Goal: Information Seeking & Learning: Find specific page/section

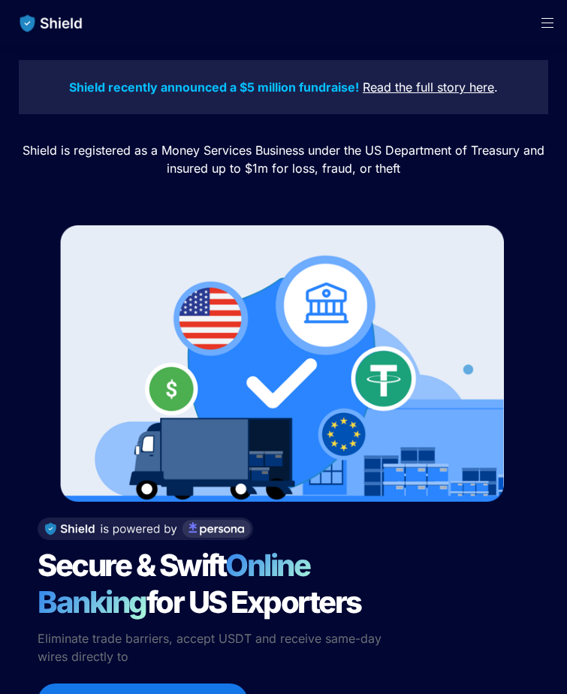
click at [543, 31] on span "Open menu" at bounding box center [547, 22] width 39 height 45
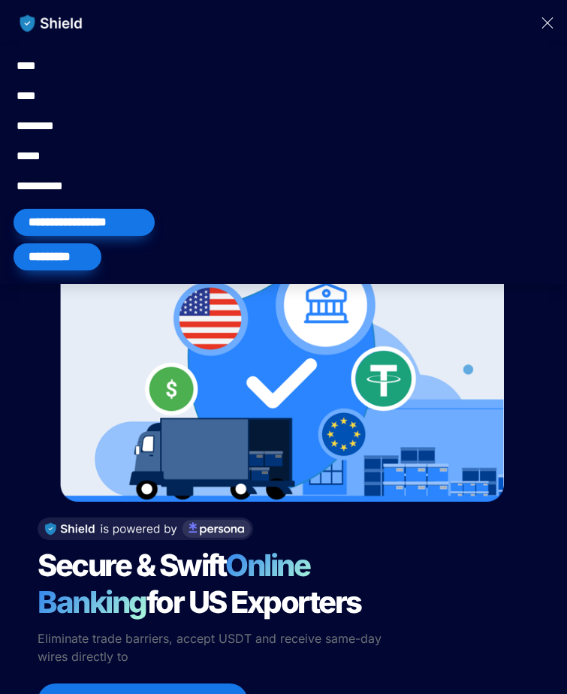
click at [72, 252] on div "*********" at bounding box center [58, 256] width 88 height 27
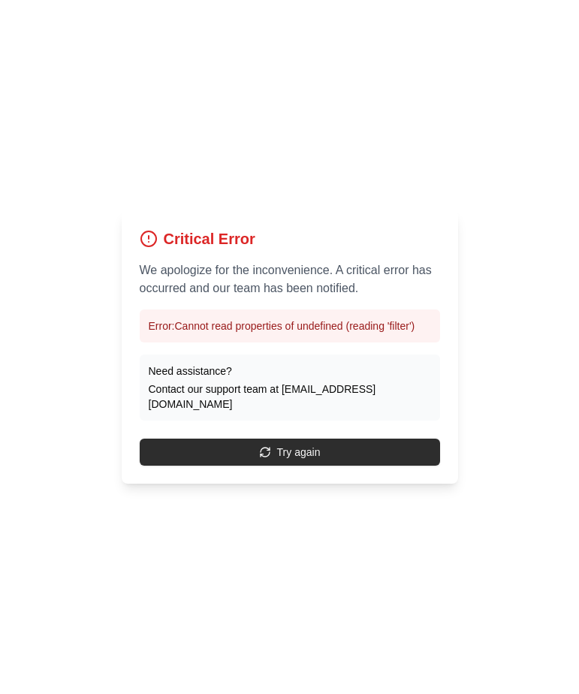
click at [276, 455] on button "Try again" at bounding box center [290, 452] width 301 height 27
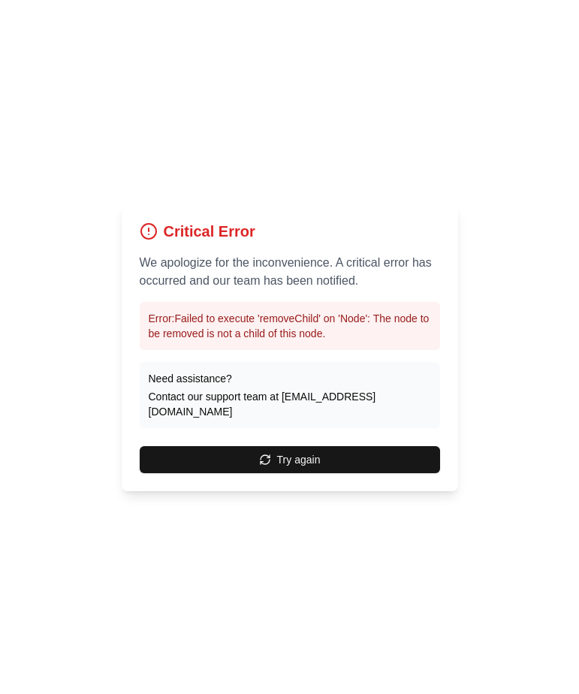
click at [276, 455] on button "Try again" at bounding box center [290, 459] width 301 height 27
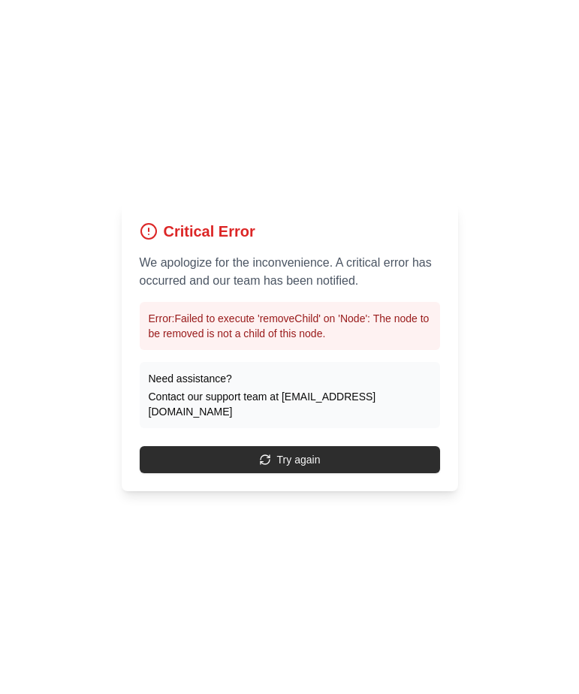
click at [284, 446] on button "Try again" at bounding box center [290, 459] width 301 height 27
click at [281, 452] on button "Try again" at bounding box center [290, 459] width 301 height 27
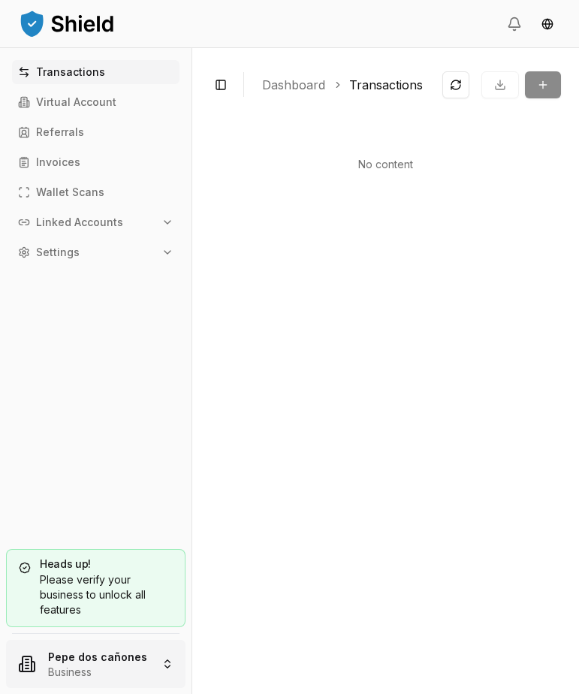
click at [98, 657] on html "Transactions Virtual Account Referrals Invoices Wallet Scans Linked Accounts Se…" at bounding box center [289, 347] width 579 height 694
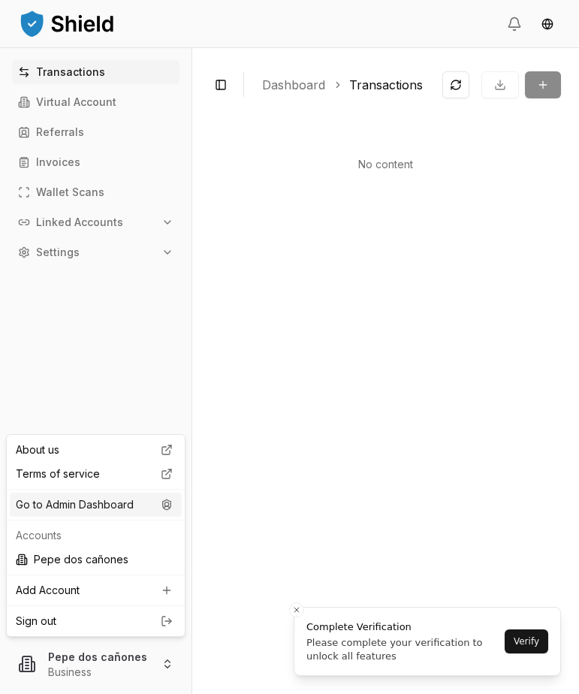
click at [144, 508] on div "Go to Admin Dashboard" at bounding box center [96, 505] width 172 height 24
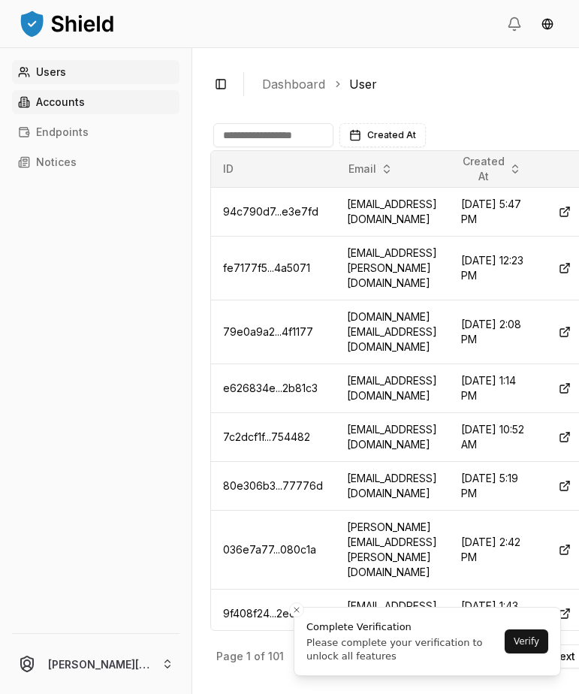
click at [59, 98] on p "Accounts" at bounding box center [60, 102] width 49 height 11
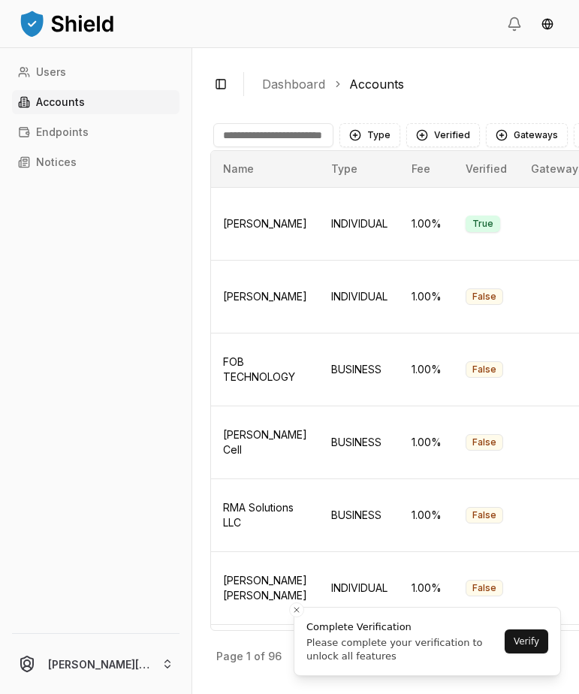
click at [270, 135] on input at bounding box center [273, 135] width 120 height 24
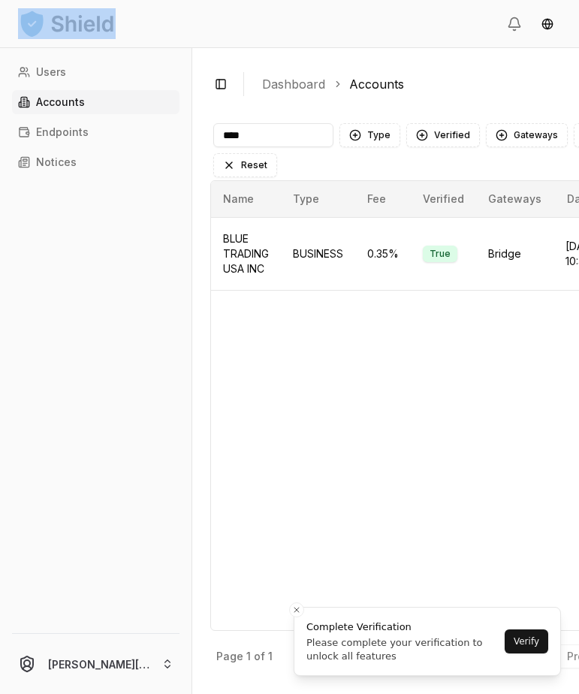
drag, startPoint x: 189, startPoint y: 53, endPoint x: 106, endPoint y: 43, distance: 84.1
click at [106, 43] on div "Users Accounts Endpoints Notices jose@getshield.xyz Toggle Sidebar Dashboard Ac…" at bounding box center [348, 347] width 696 height 694
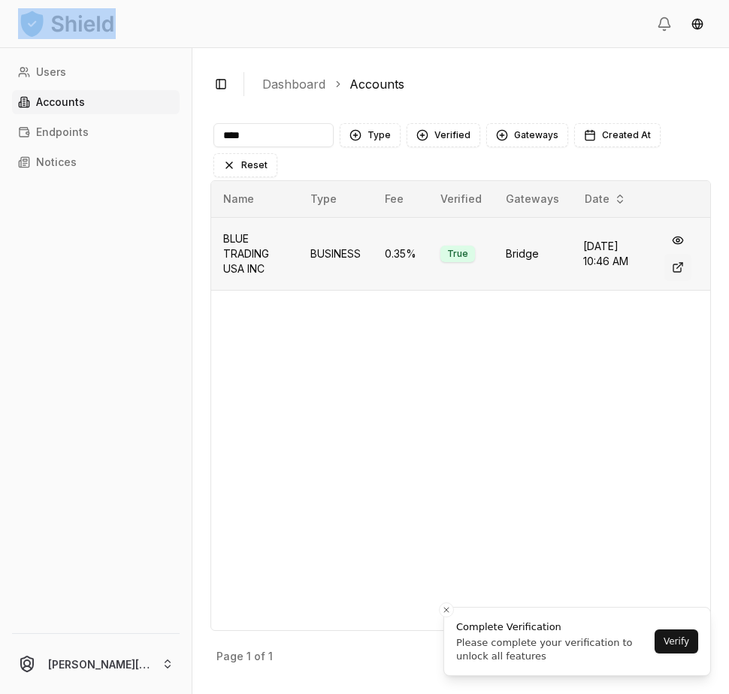
click at [579, 265] on button at bounding box center [677, 267] width 27 height 27
click at [273, 140] on input "****" at bounding box center [273, 135] width 120 height 24
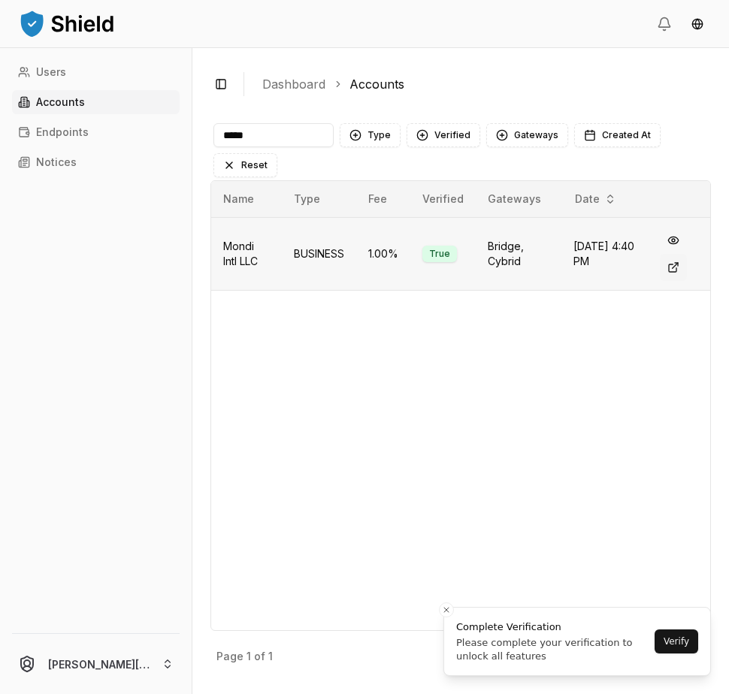
click at [579, 268] on button at bounding box center [673, 267] width 27 height 27
click at [261, 128] on input "*****" at bounding box center [273, 135] width 120 height 24
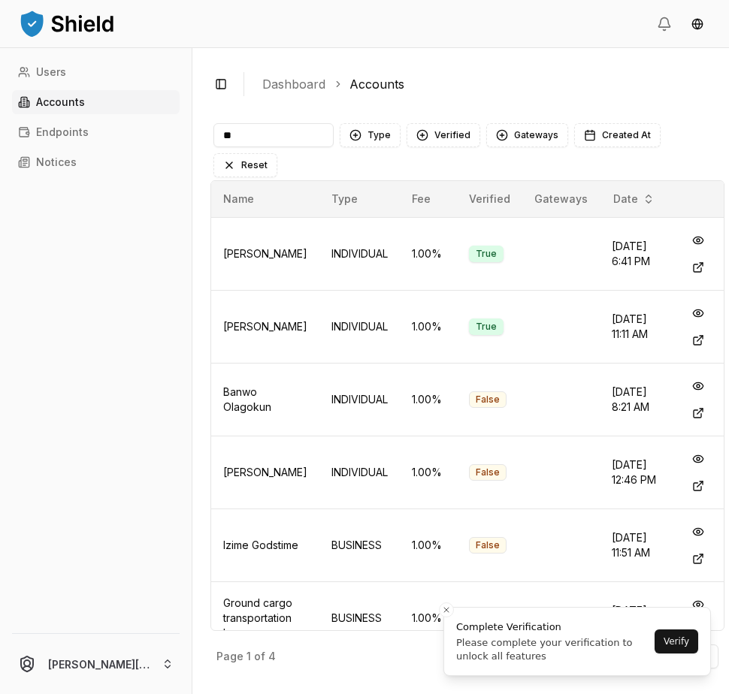
type input "*"
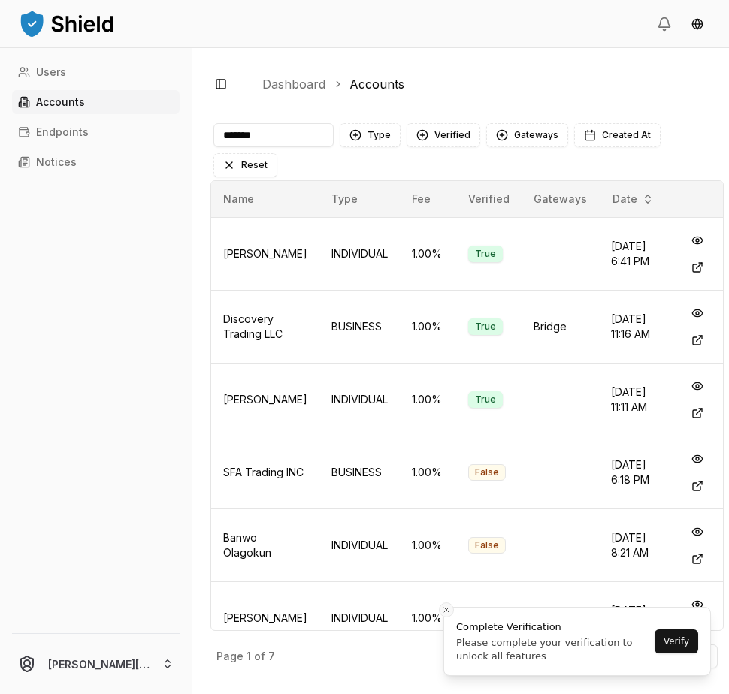
click at [446, 609] on line "Close toast" at bounding box center [446, 610] width 5 height 5
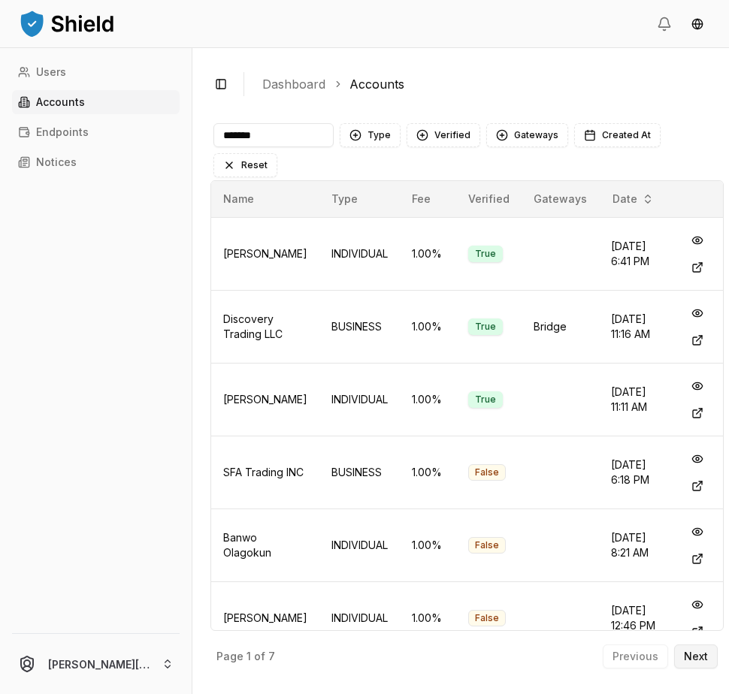
click at [579, 654] on button "Next" at bounding box center [696, 657] width 44 height 24
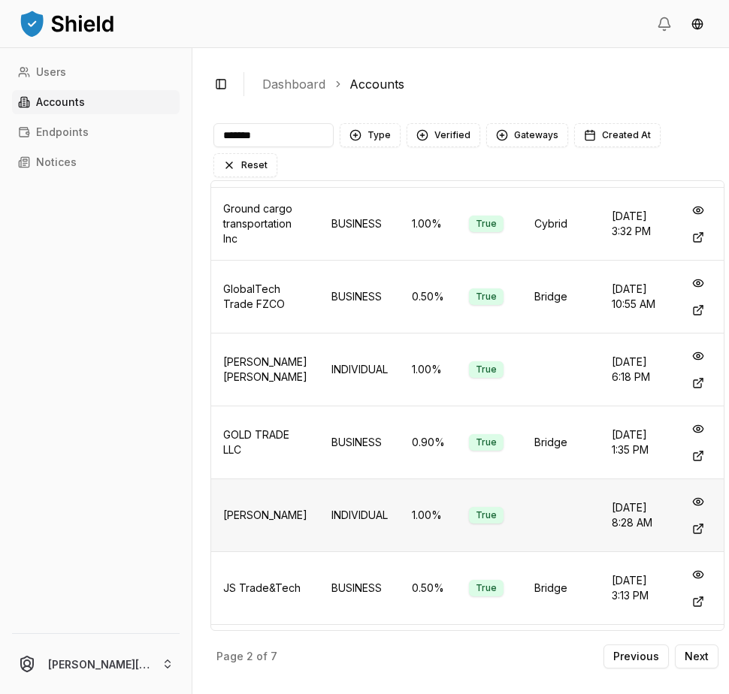
scroll to position [169, 0]
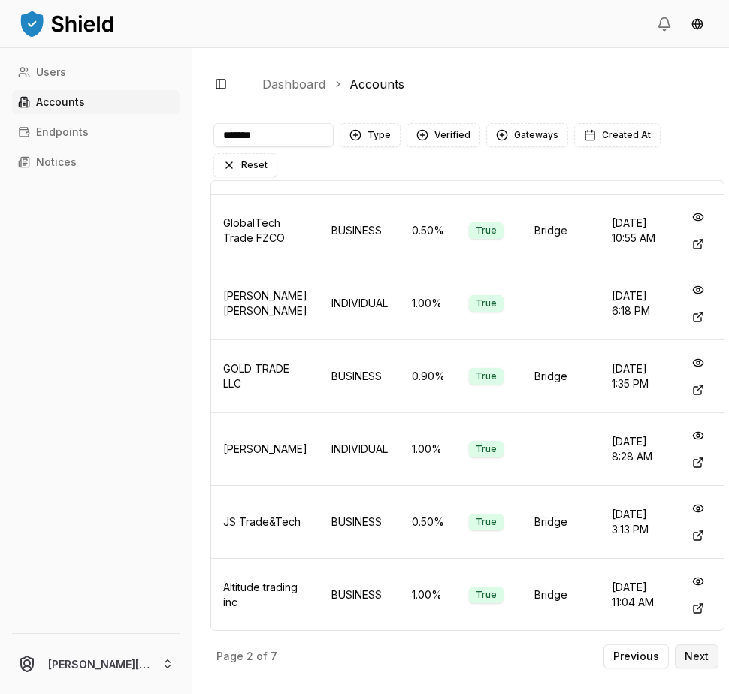
click at [579, 657] on p "Next" at bounding box center [696, 656] width 24 height 11
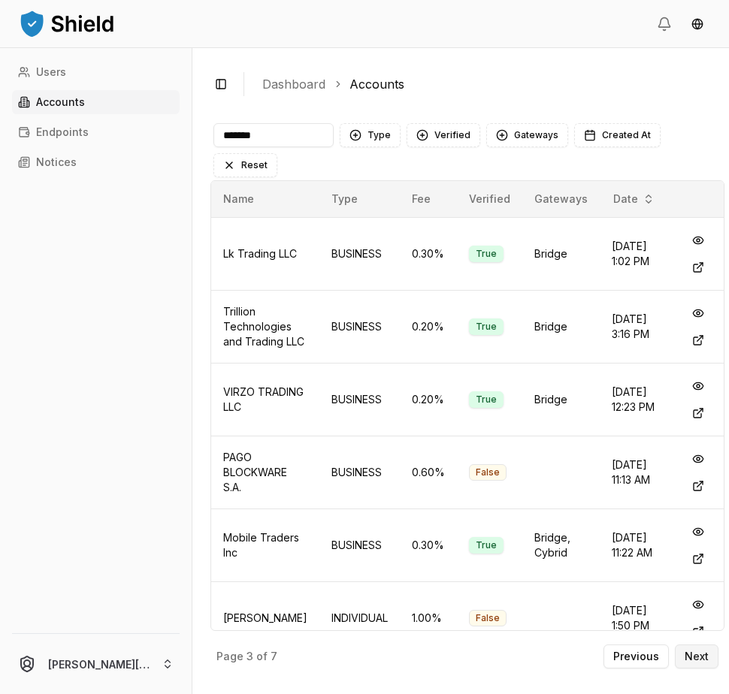
click at [579, 655] on button "Next" at bounding box center [697, 657] width 44 height 24
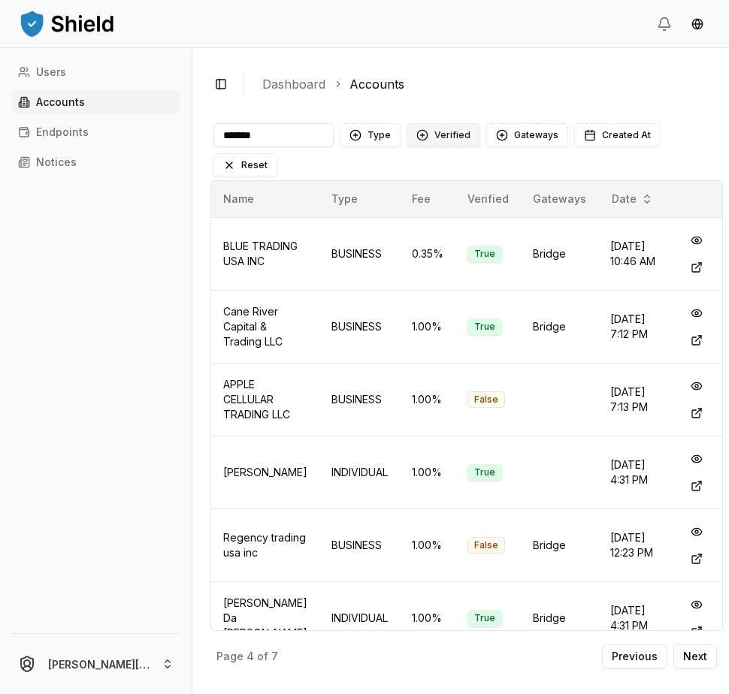
click at [425, 134] on button "Verified" at bounding box center [443, 135] width 74 height 24
click at [439, 221] on span "NOT VERIFIED" at bounding box center [468, 220] width 71 height 15
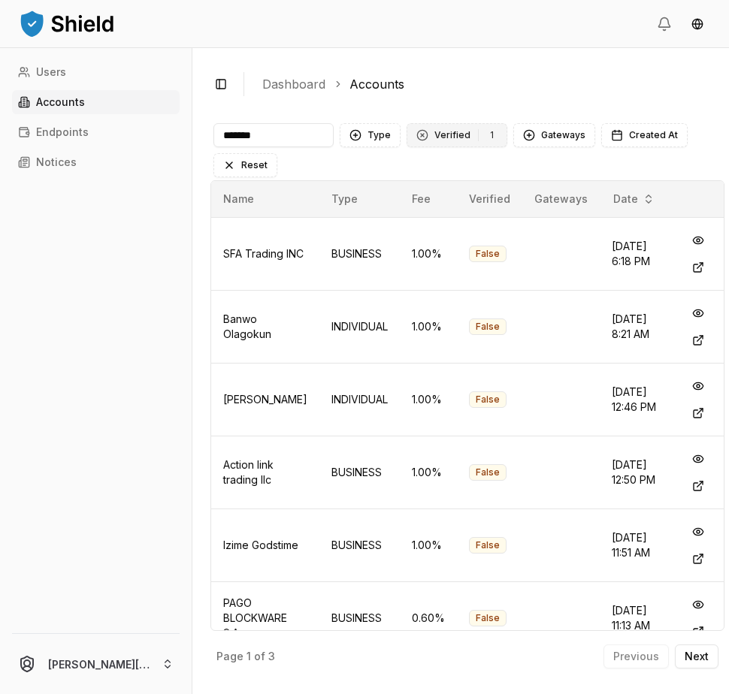
click at [441, 124] on button "Verified 1 NOT VERIFIED" at bounding box center [456, 135] width 101 height 24
click at [452, 193] on span "VERIFIED" at bounding box center [455, 196] width 44 height 15
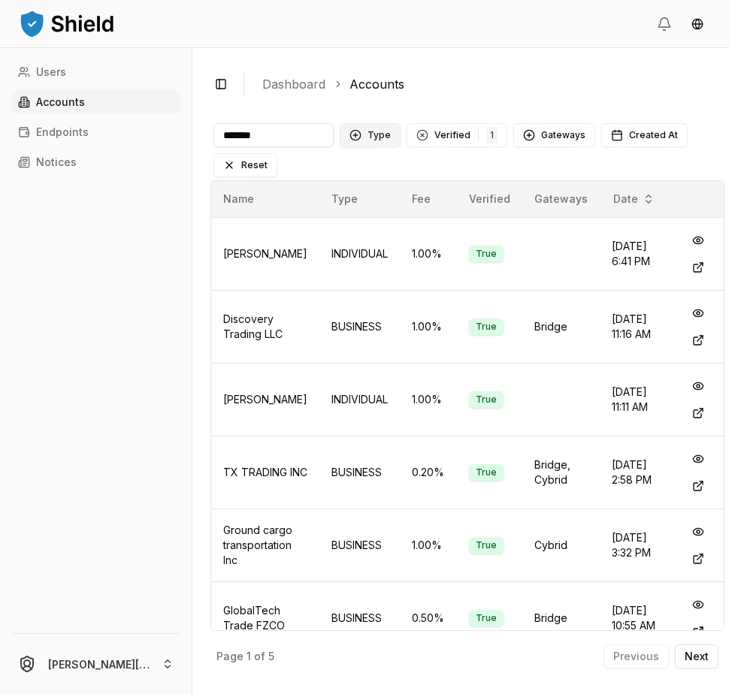
click at [385, 137] on button "Type" at bounding box center [370, 135] width 61 height 24
click at [394, 222] on span "BUSINESS" at bounding box center [392, 220] width 50 height 15
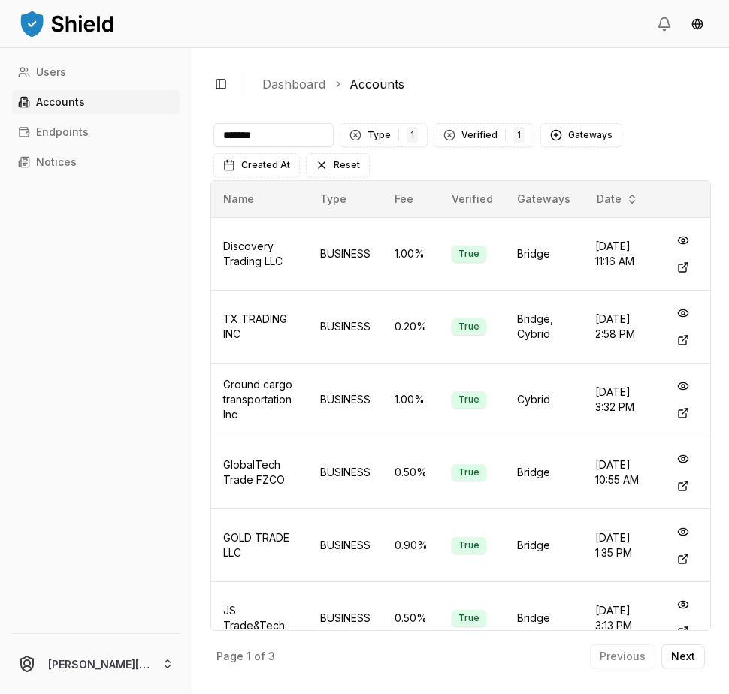
click at [299, 136] on input "*******" at bounding box center [273, 135] width 120 height 24
click at [579, 656] on p "Next" at bounding box center [683, 656] width 24 height 11
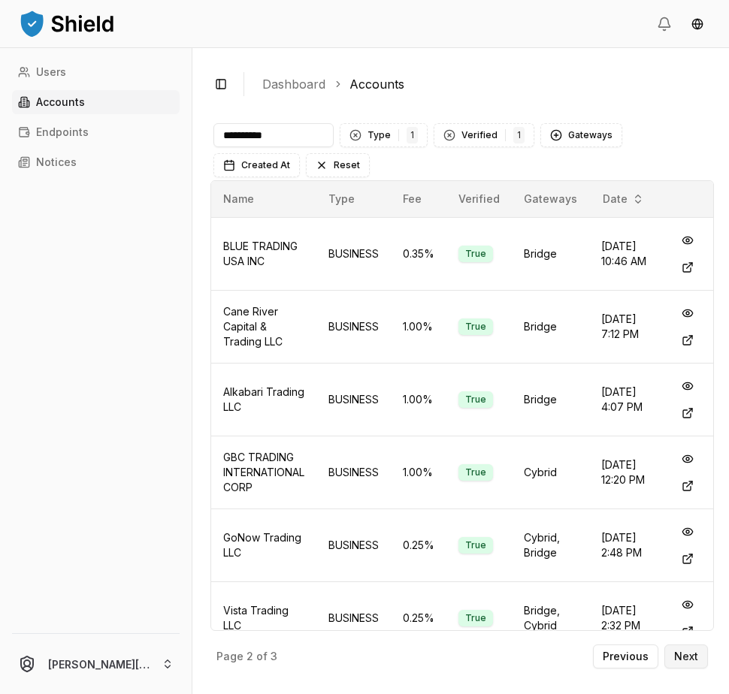
click at [579, 656] on p "Next" at bounding box center [686, 656] width 24 height 11
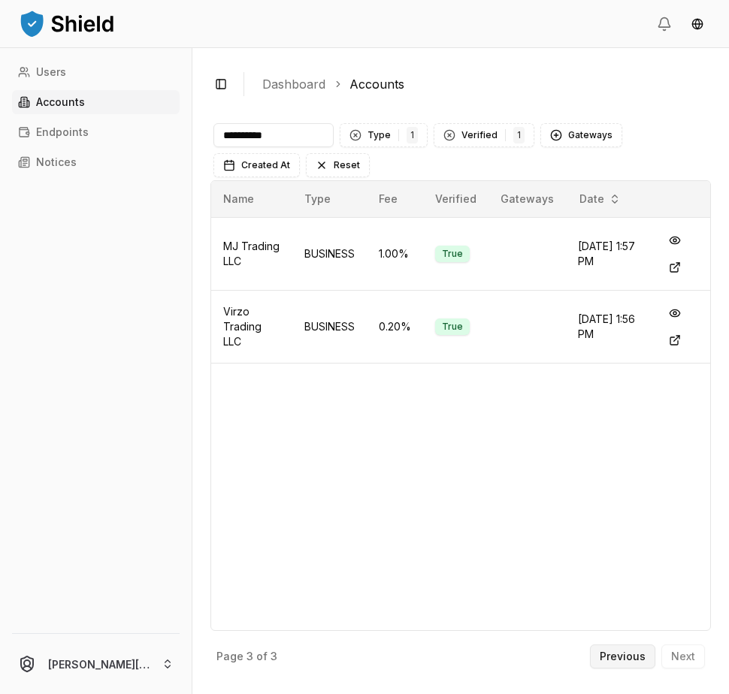
click at [579, 645] on button "Previous" at bounding box center [622, 657] width 65 height 24
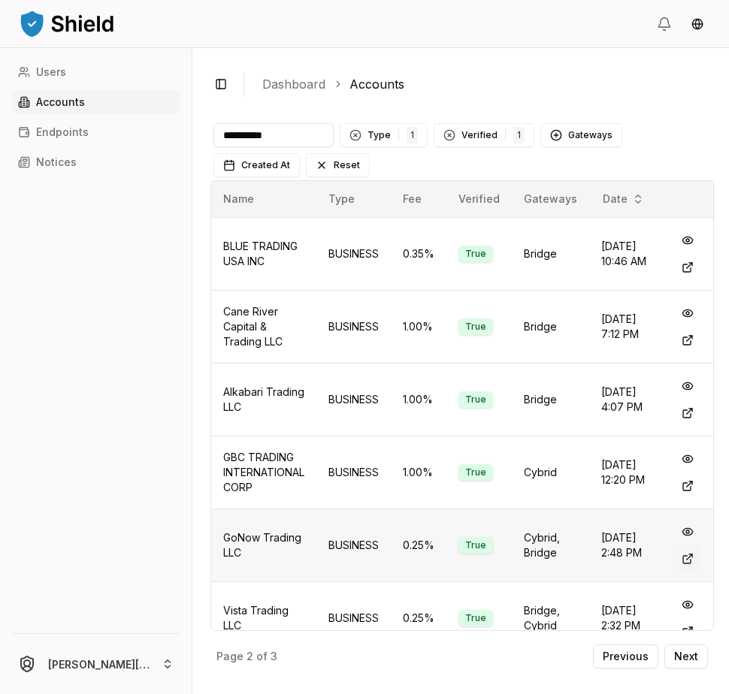
click at [579, 559] on button at bounding box center [687, 558] width 27 height 27
click at [264, 134] on input "**********" at bounding box center [273, 135] width 120 height 24
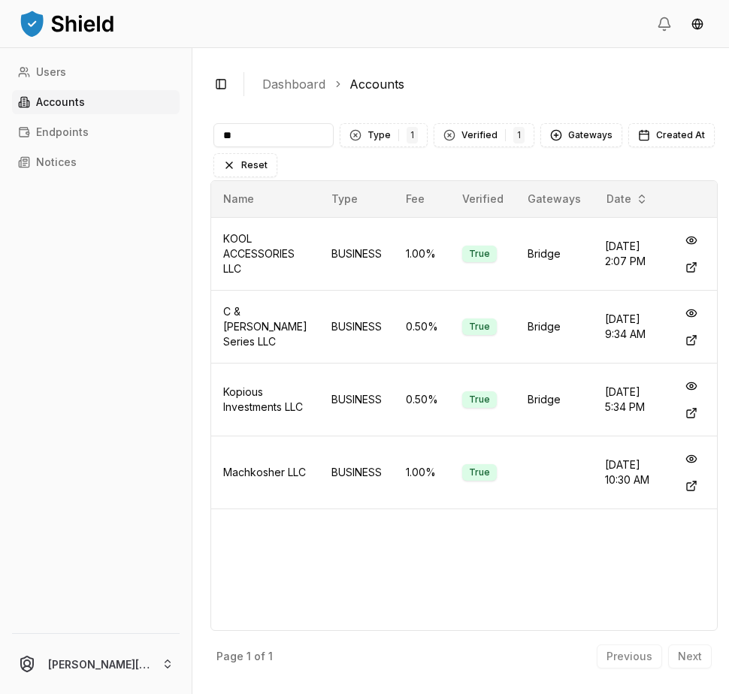
type input "*"
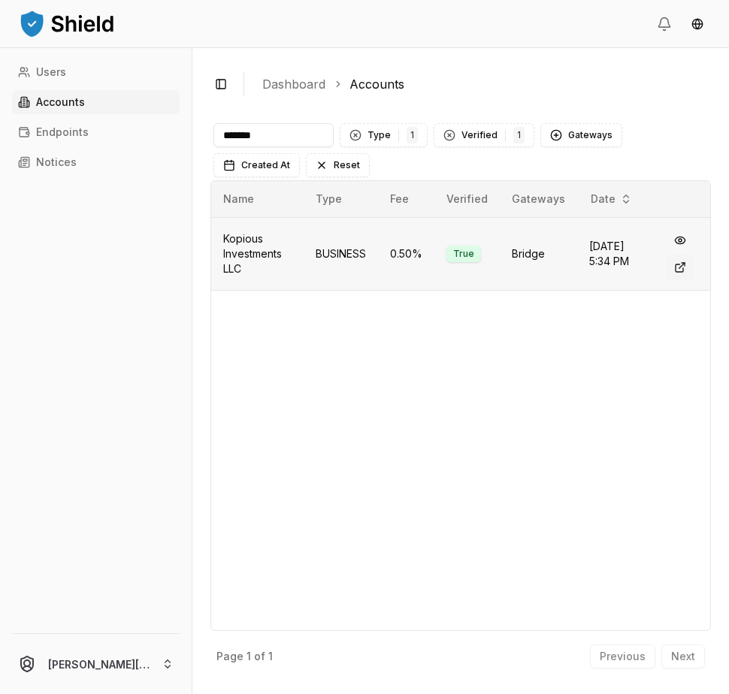
click at [579, 269] on button at bounding box center [679, 267] width 27 height 27
click at [264, 134] on input "*******" at bounding box center [273, 135] width 120 height 24
click at [563, 334] on div "Name Type Fee Verified Gateways Date Kopious Investments LLC BUSINESS 0.50 % Tr…" at bounding box center [460, 405] width 500 height 451
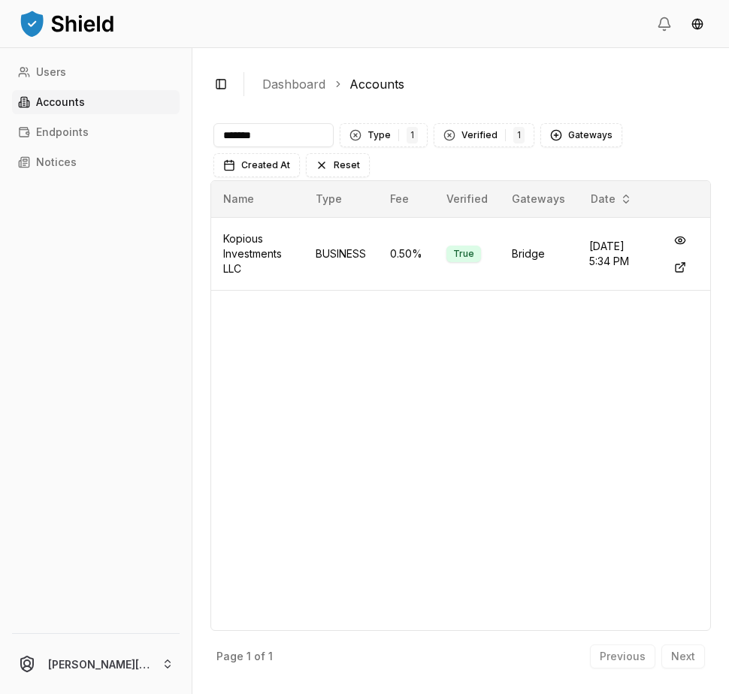
click at [280, 131] on input "*******" at bounding box center [273, 135] width 120 height 24
paste input "**********"
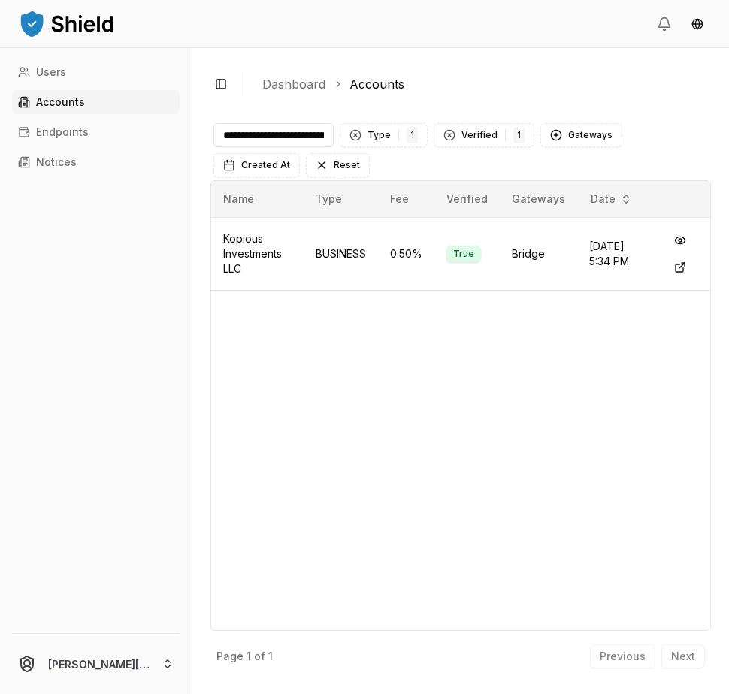
scroll to position [0, 77]
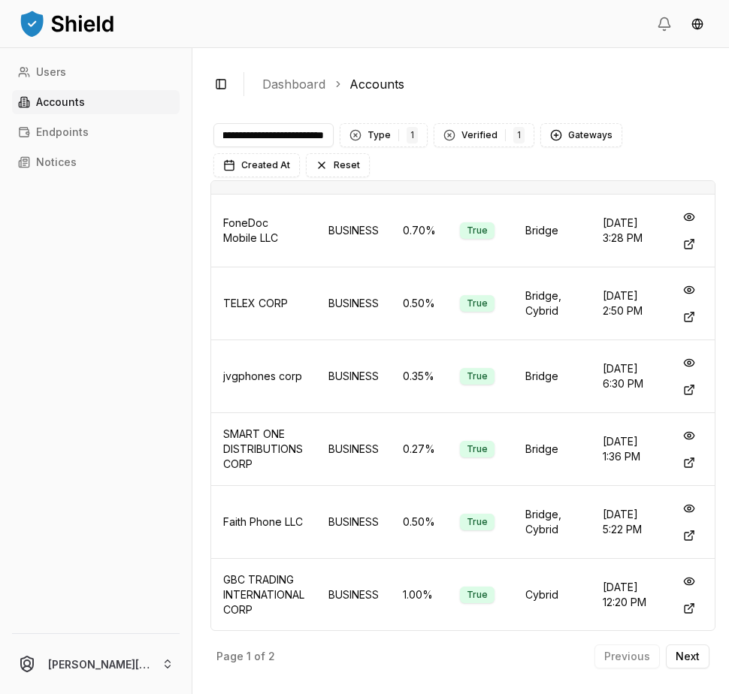
scroll to position [167, 0]
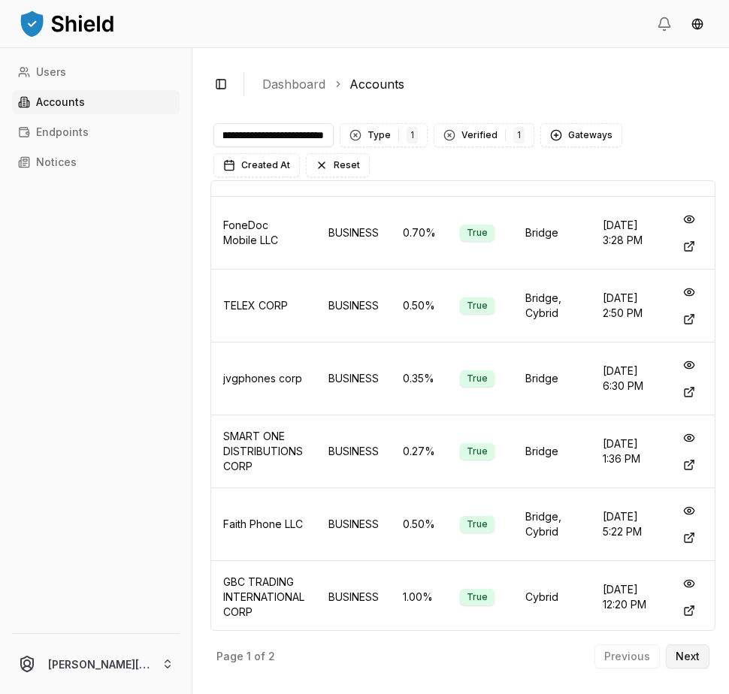
click at [579, 647] on button "Next" at bounding box center [688, 657] width 44 height 24
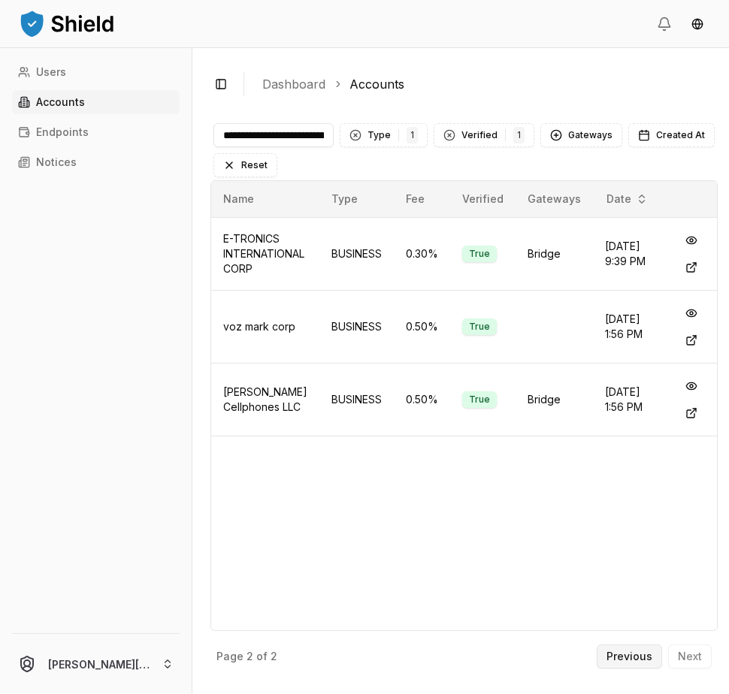
click at [579, 652] on button "Previous" at bounding box center [629, 657] width 65 height 24
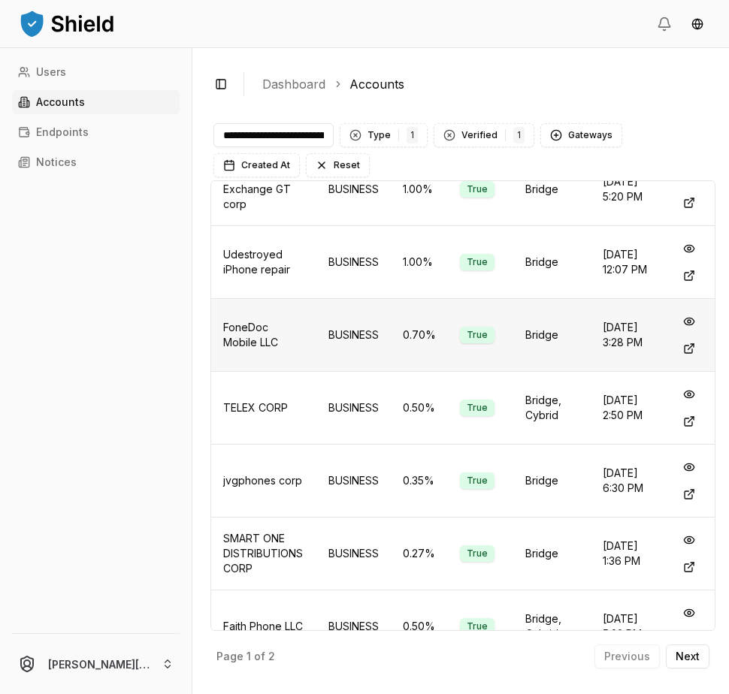
scroll to position [169, 0]
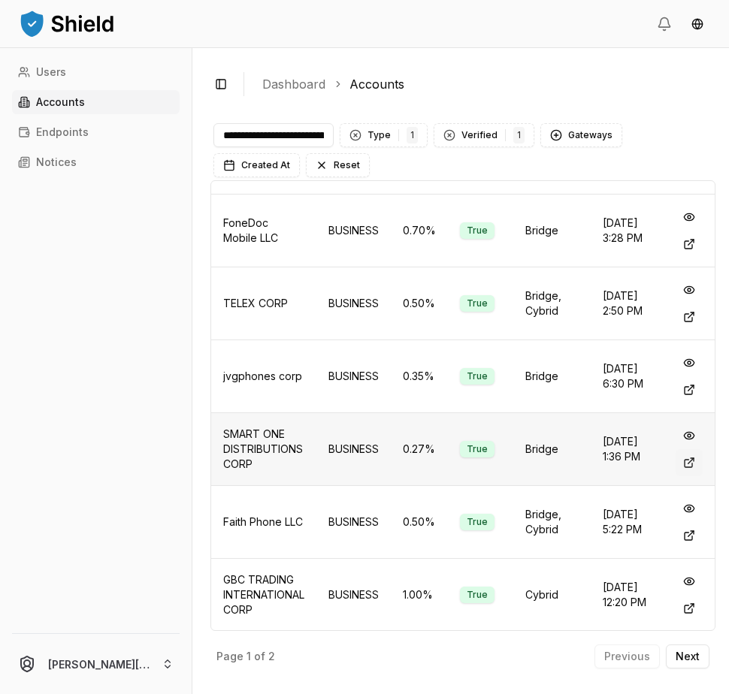
click at [579, 461] on button at bounding box center [688, 462] width 27 height 27
click at [281, 137] on input "**********" at bounding box center [273, 135] width 120 height 24
paste input
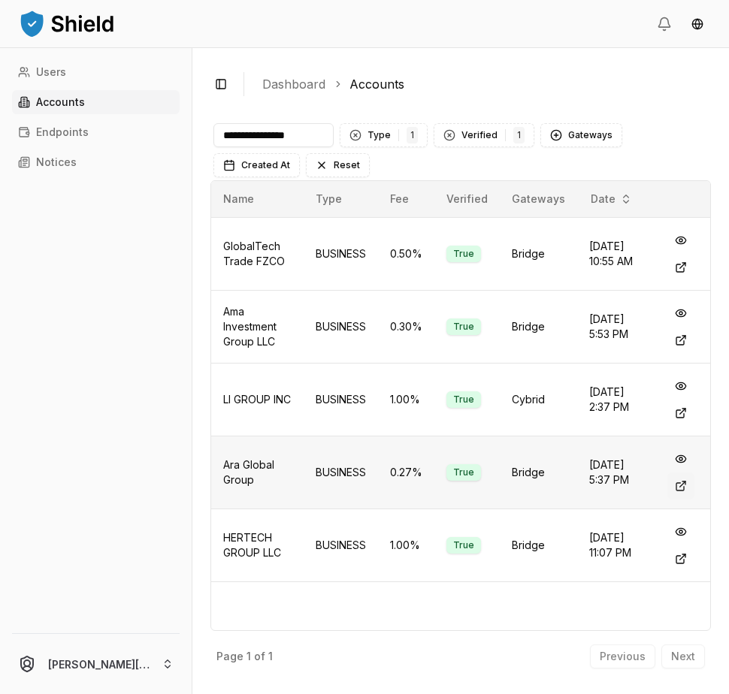
click at [579, 487] on button at bounding box center [680, 486] width 27 height 27
click at [293, 129] on input "**********" at bounding box center [273, 135] width 120 height 24
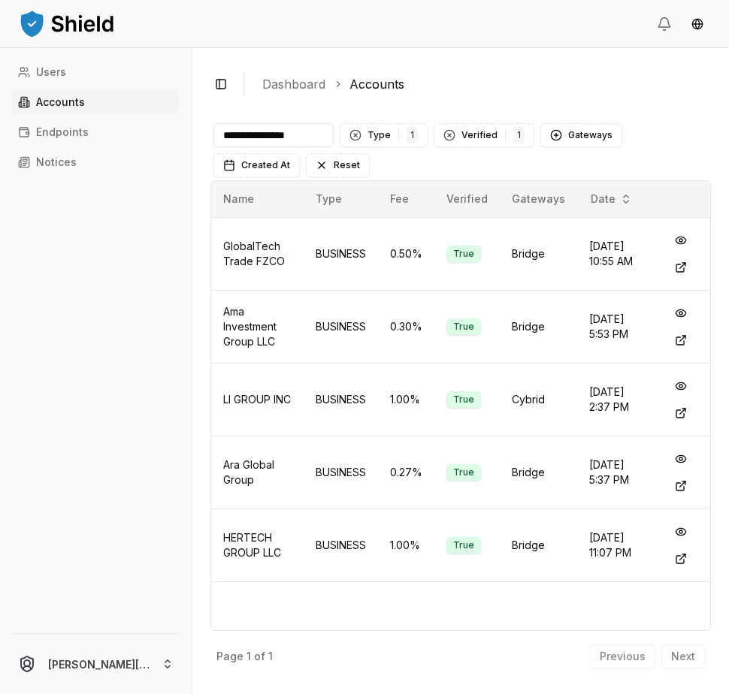
paste input "**"
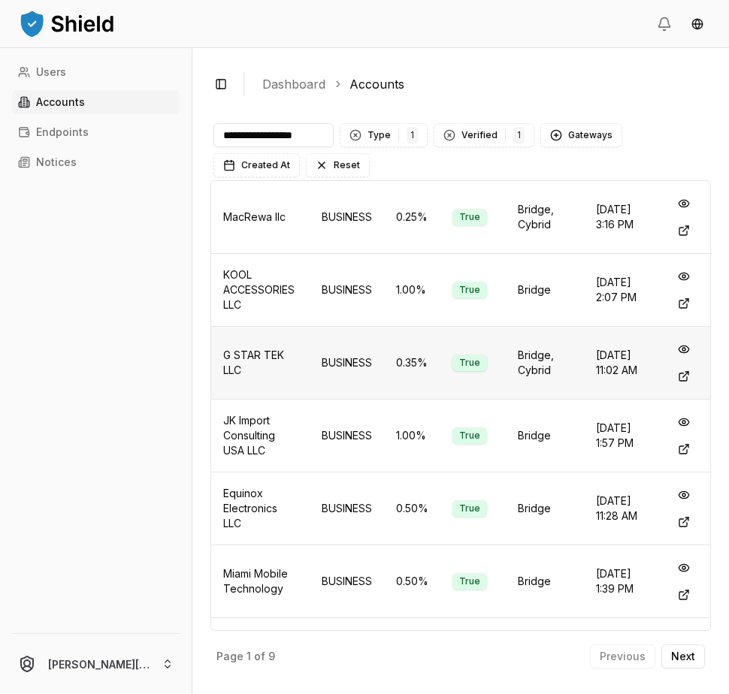
scroll to position [169, 0]
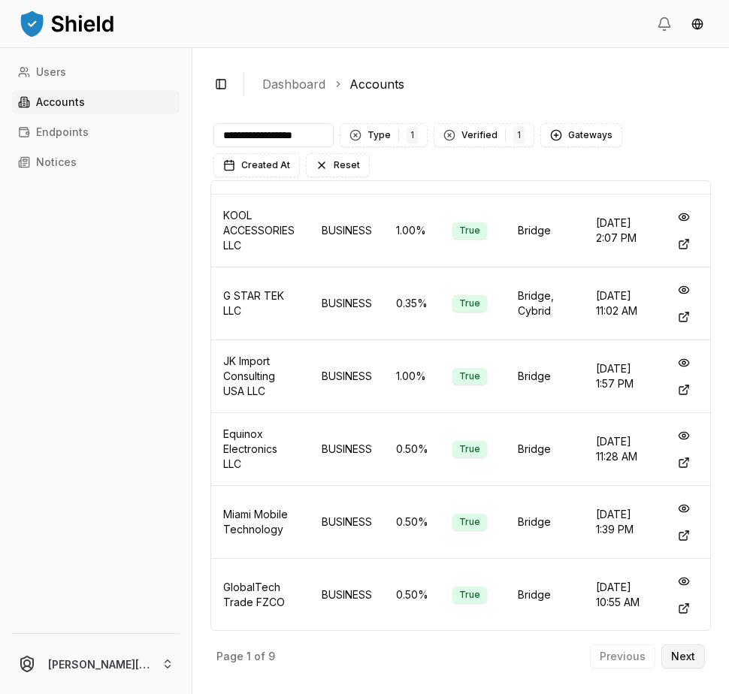
type input "**********"
click at [579, 651] on p "Next" at bounding box center [683, 656] width 24 height 11
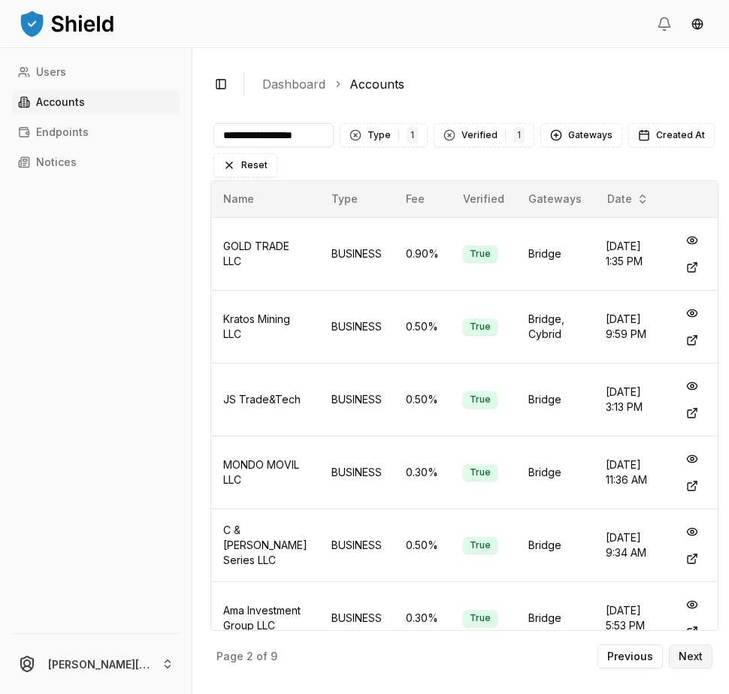
click at [579, 662] on p "Next" at bounding box center [690, 656] width 24 height 11
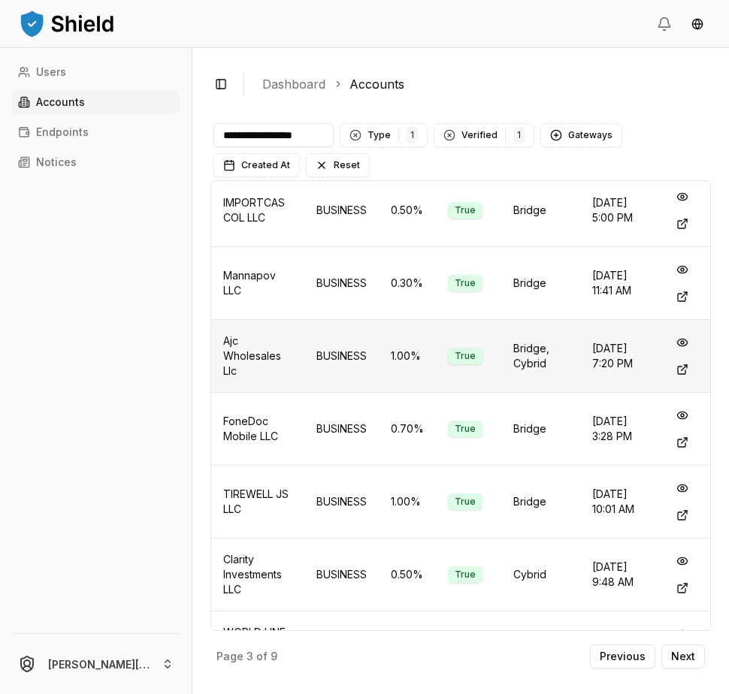
scroll to position [169, 0]
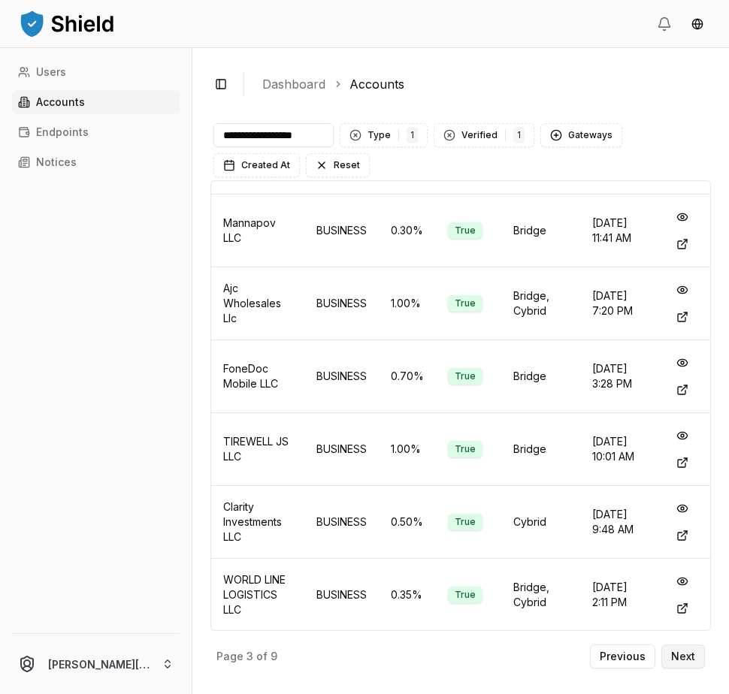
click at [579, 666] on button "Next" at bounding box center [683, 657] width 44 height 24
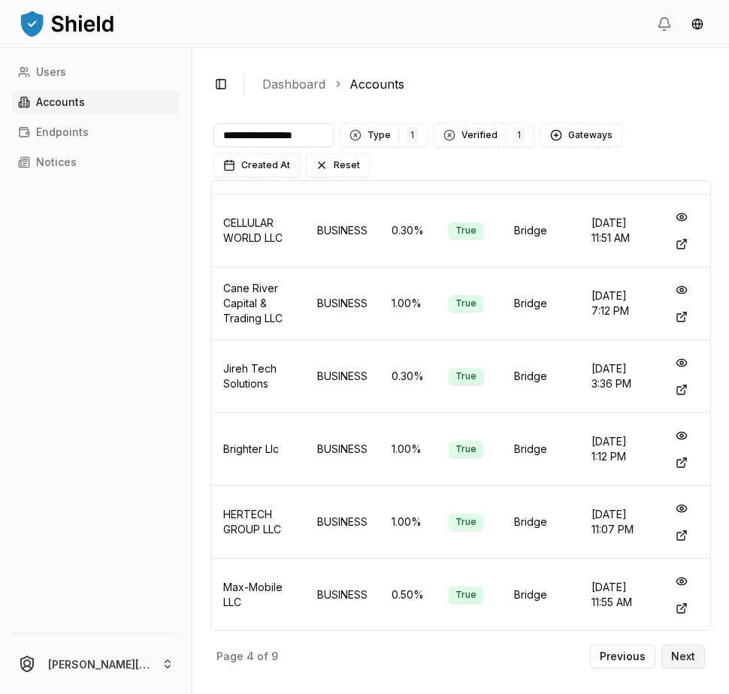
click at [579, 651] on p "Next" at bounding box center [683, 656] width 24 height 11
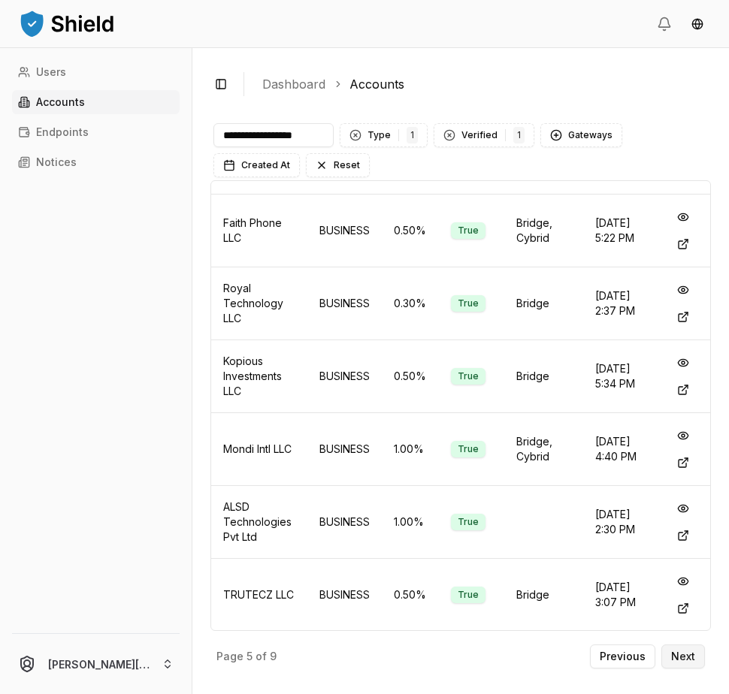
click at [579, 658] on p "Next" at bounding box center [683, 656] width 24 height 11
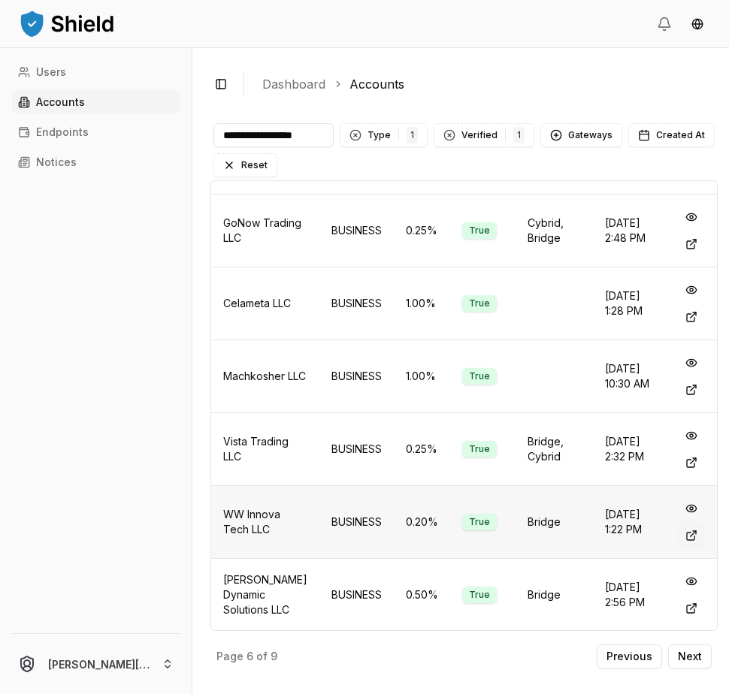
click at [579, 536] on button at bounding box center [691, 535] width 27 height 27
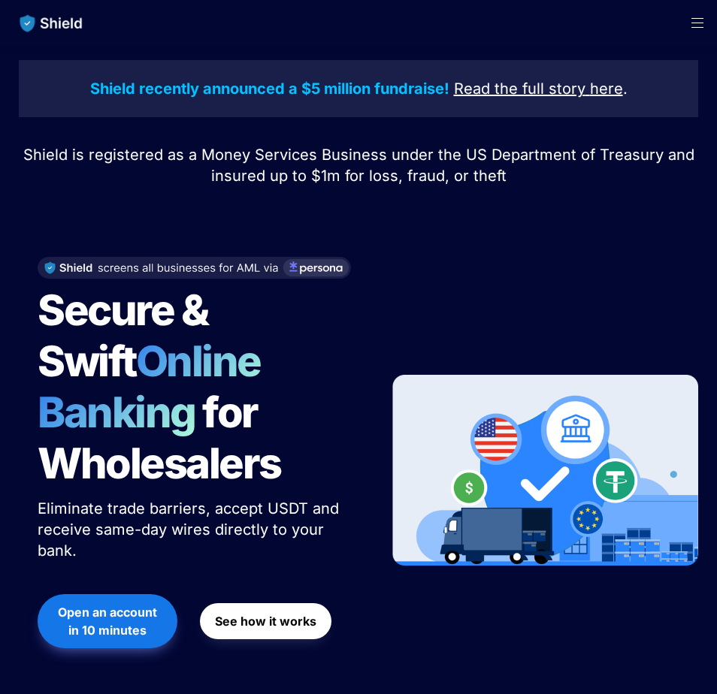
click at [687, 29] on span "Open menu" at bounding box center [697, 22] width 39 height 45
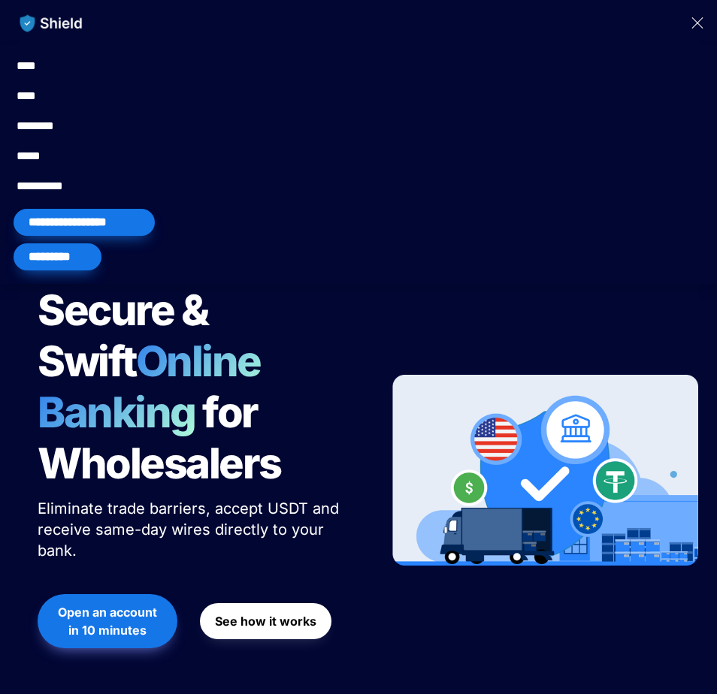
click at [693, 25] on span "Close menu" at bounding box center [697, 22] width 11 height 11
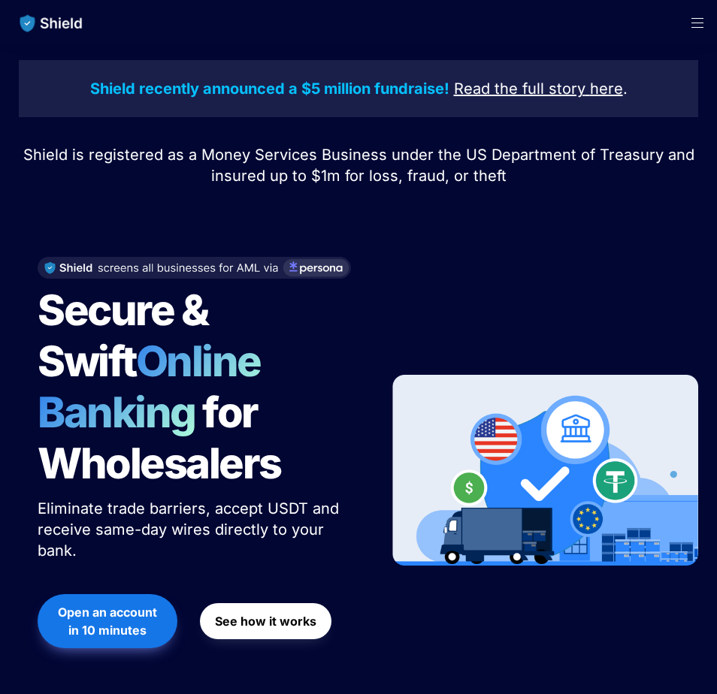
click at [693, 25] on span "Open menu" at bounding box center [697, 22] width 39 height 45
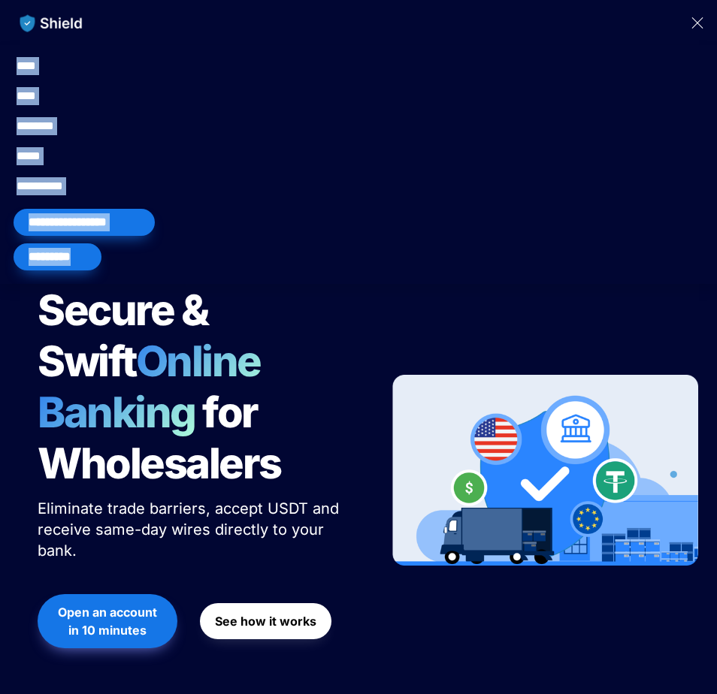
click at [55, 261] on div "*********" at bounding box center [58, 256] width 88 height 27
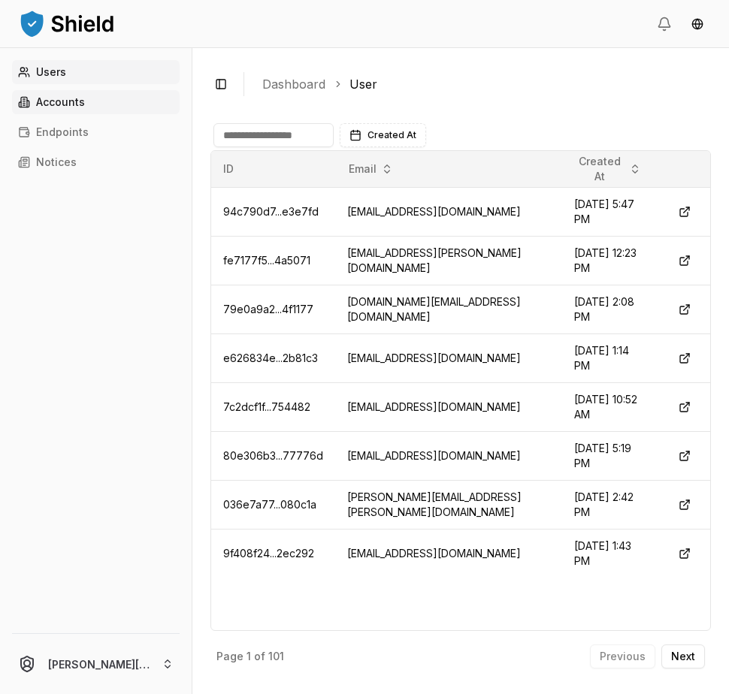
click at [69, 104] on p "Accounts" at bounding box center [60, 102] width 49 height 11
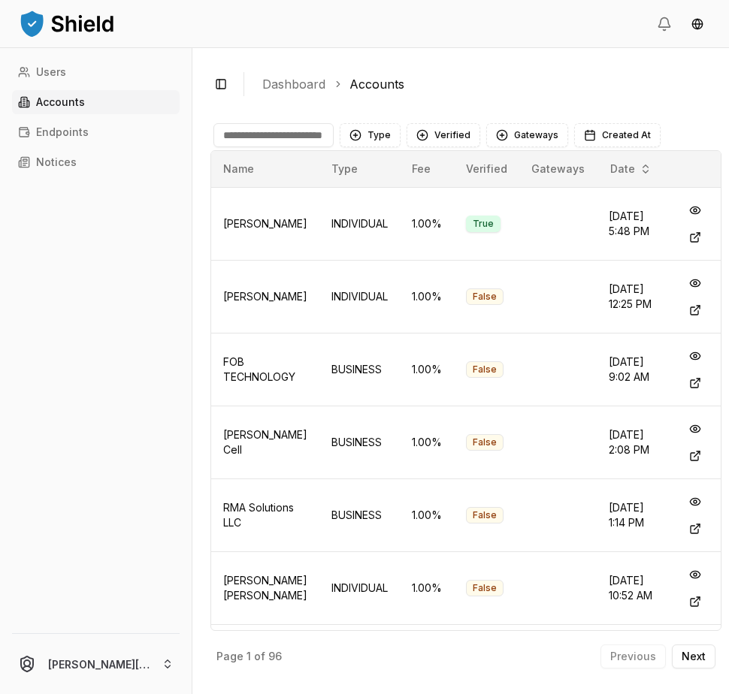
click at [255, 125] on input at bounding box center [273, 135] width 120 height 24
click at [281, 123] on input at bounding box center [273, 135] width 120 height 24
click at [270, 141] on input at bounding box center [273, 135] width 120 height 24
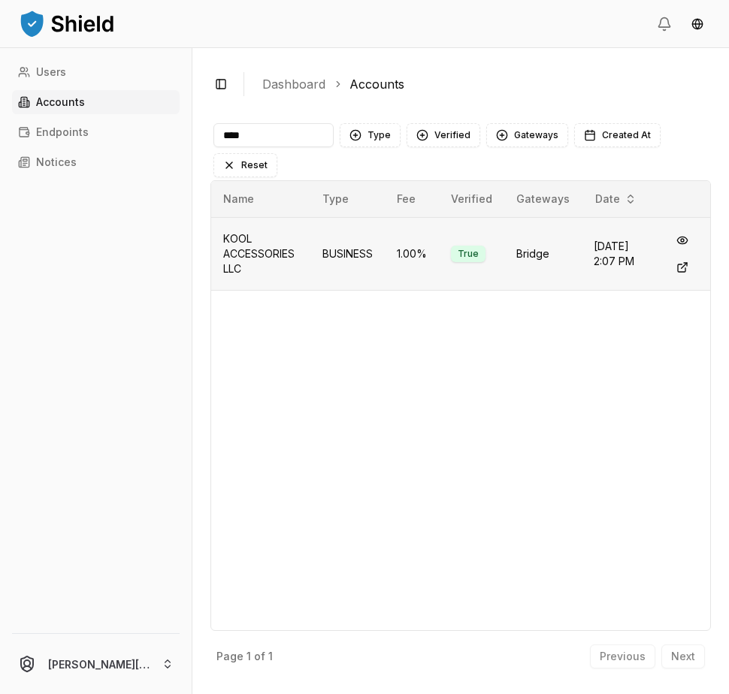
type input "****"
click at [261, 238] on td "KOOL ACCESSORIES LLC" at bounding box center [260, 253] width 99 height 73
click at [678, 264] on button at bounding box center [682, 267] width 27 height 27
